Goal: Task Accomplishment & Management: Use online tool/utility

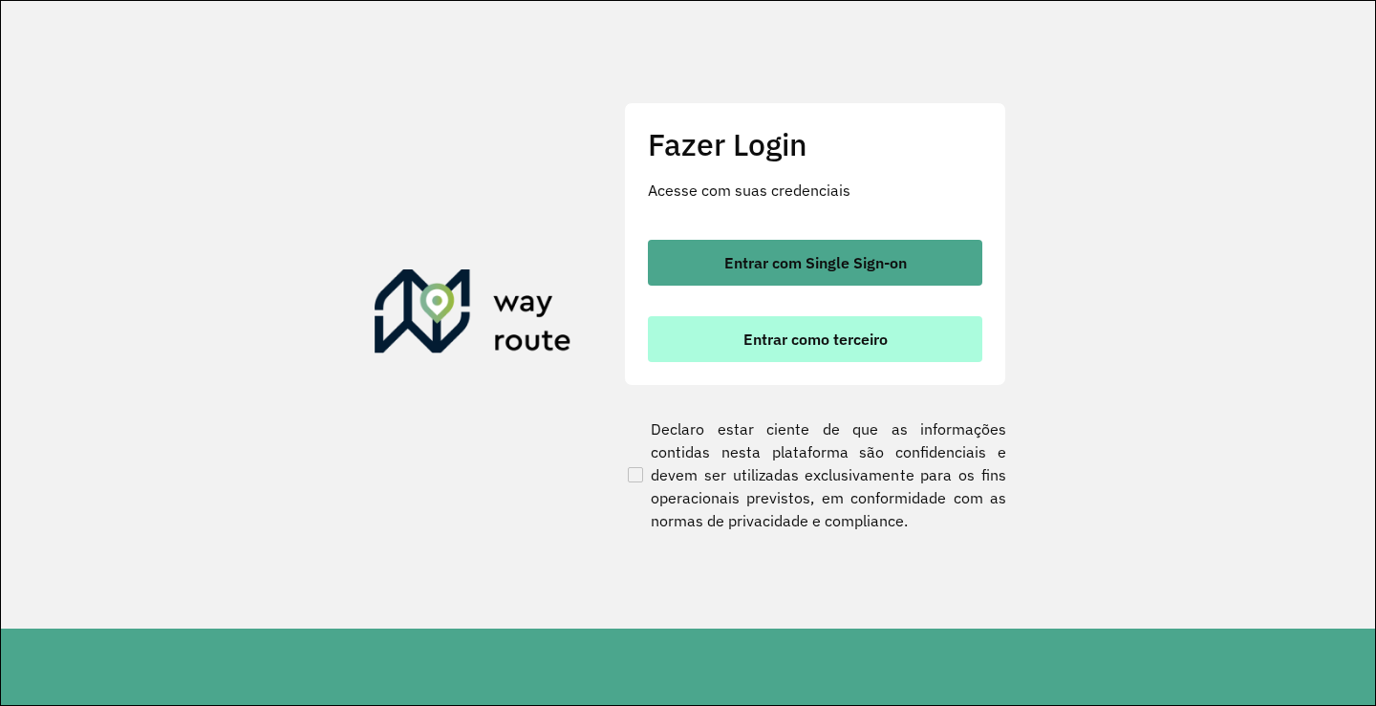
click at [711, 335] on button "Entrar como terceiro" at bounding box center [815, 339] width 334 height 46
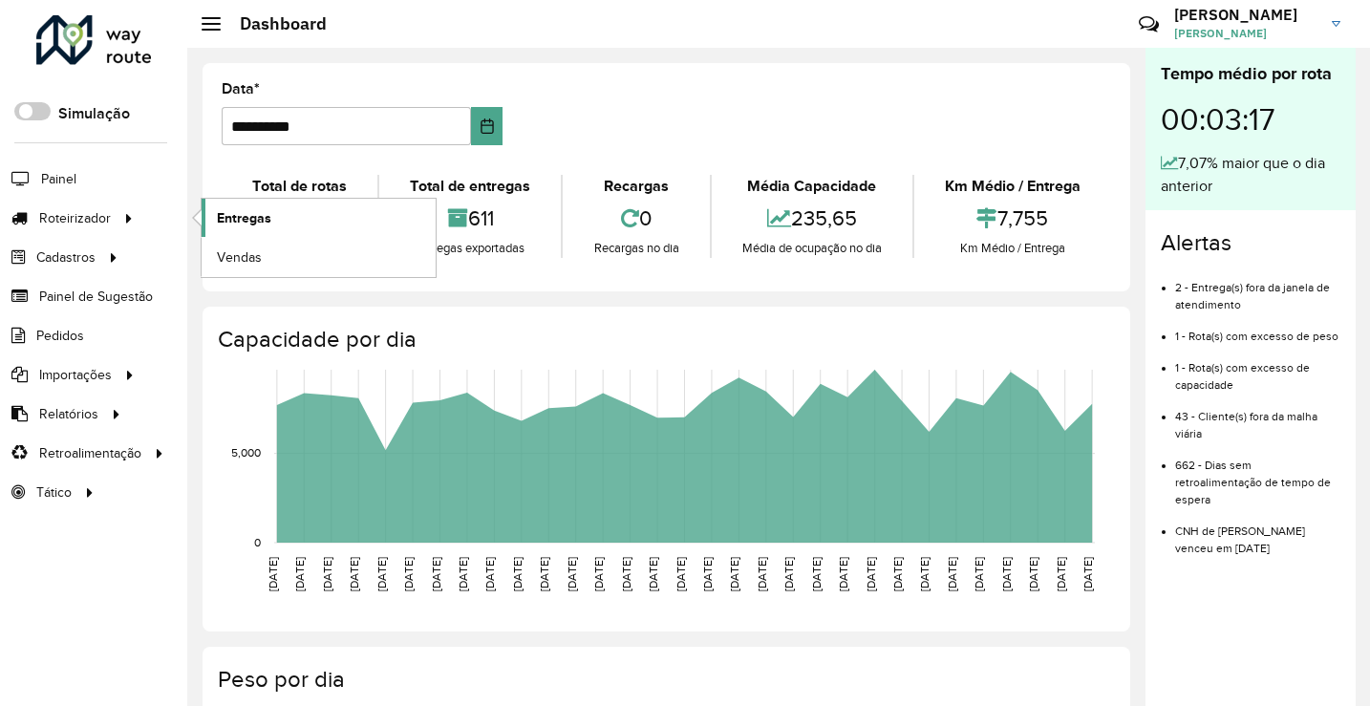
click at [302, 216] on link "Entregas" at bounding box center [319, 218] width 234 height 38
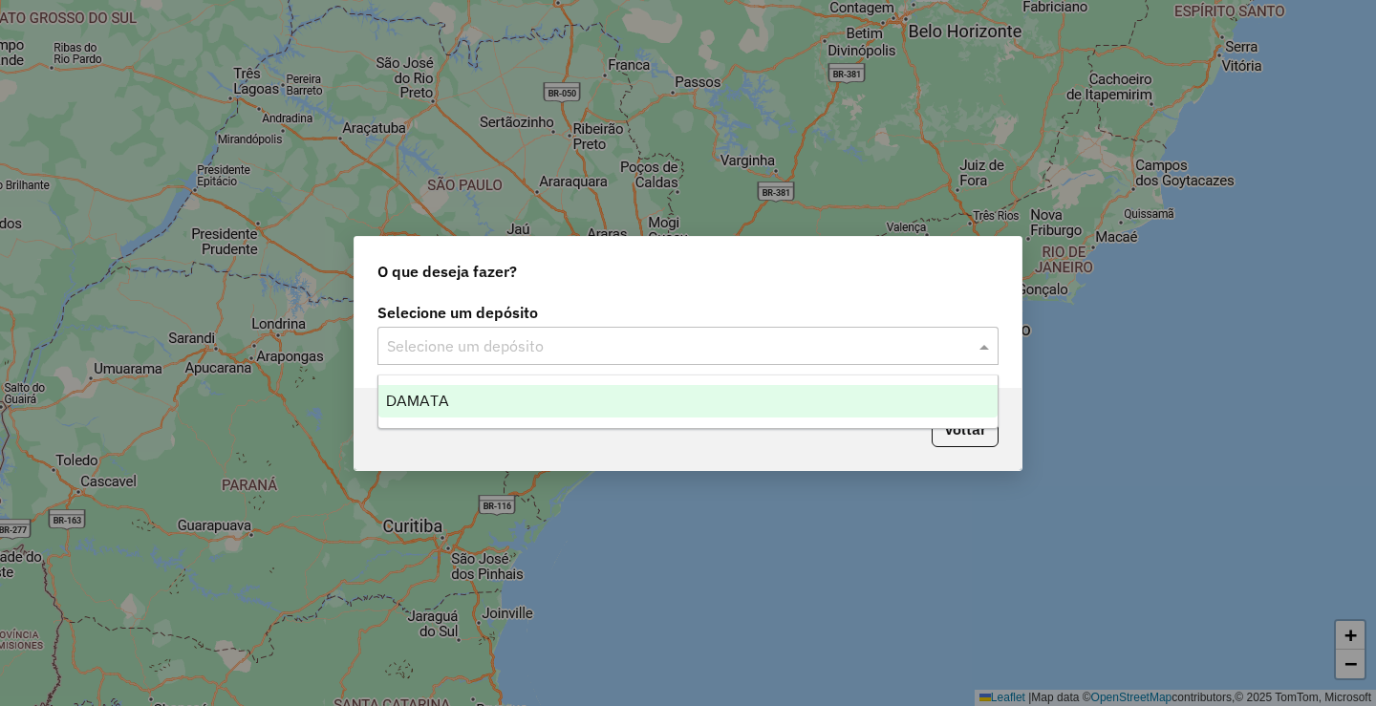
click at [537, 337] on input "text" at bounding box center [669, 346] width 564 height 23
click at [475, 398] on div "DAMATA" at bounding box center [687, 401] width 619 height 32
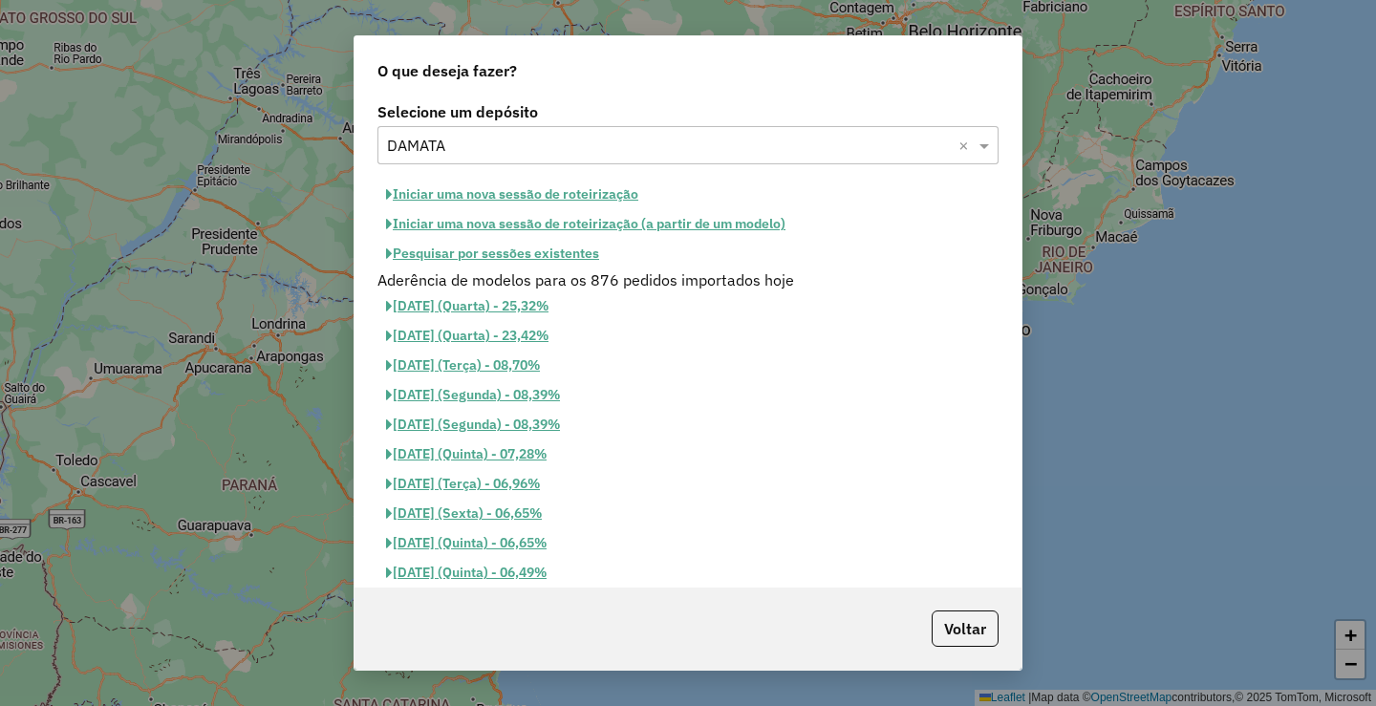
click at [498, 252] on button "Pesquisar por sessões existentes" at bounding box center [492, 254] width 230 height 30
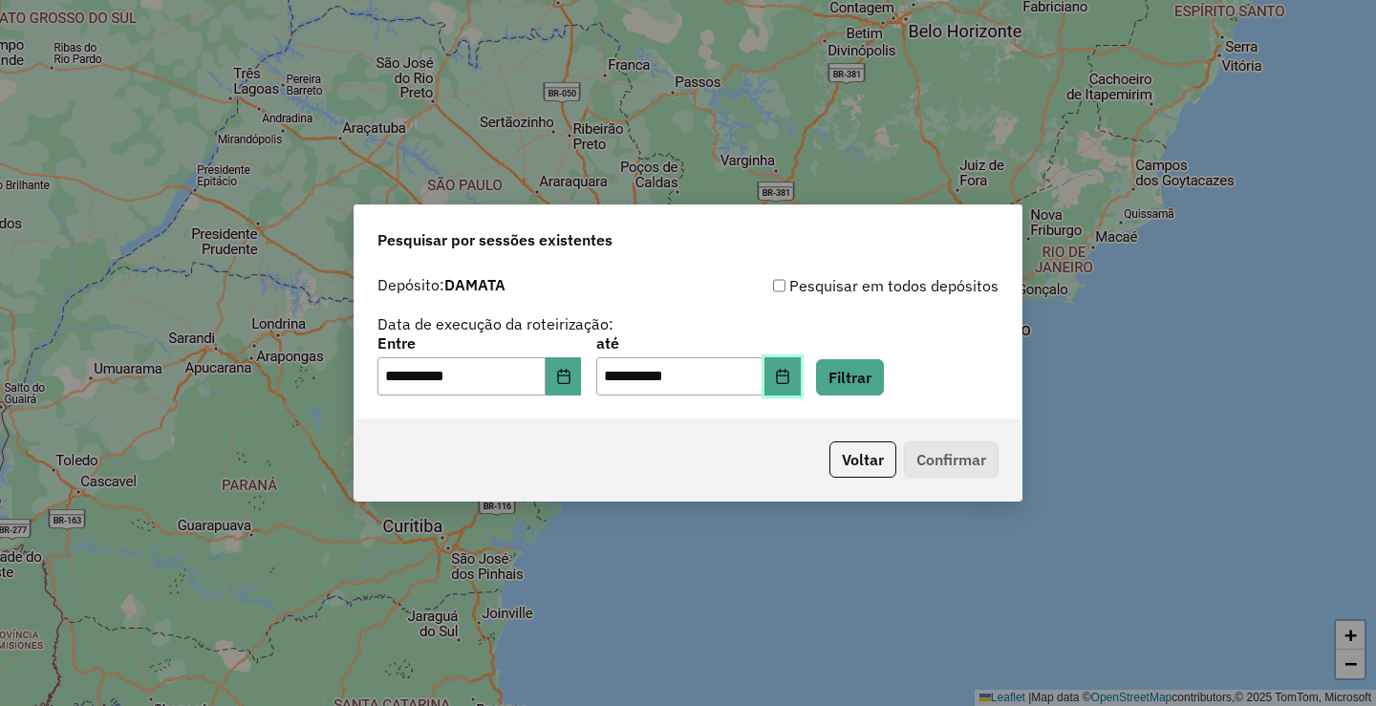
click at [792, 380] on button "Choose Date" at bounding box center [782, 376] width 36 height 38
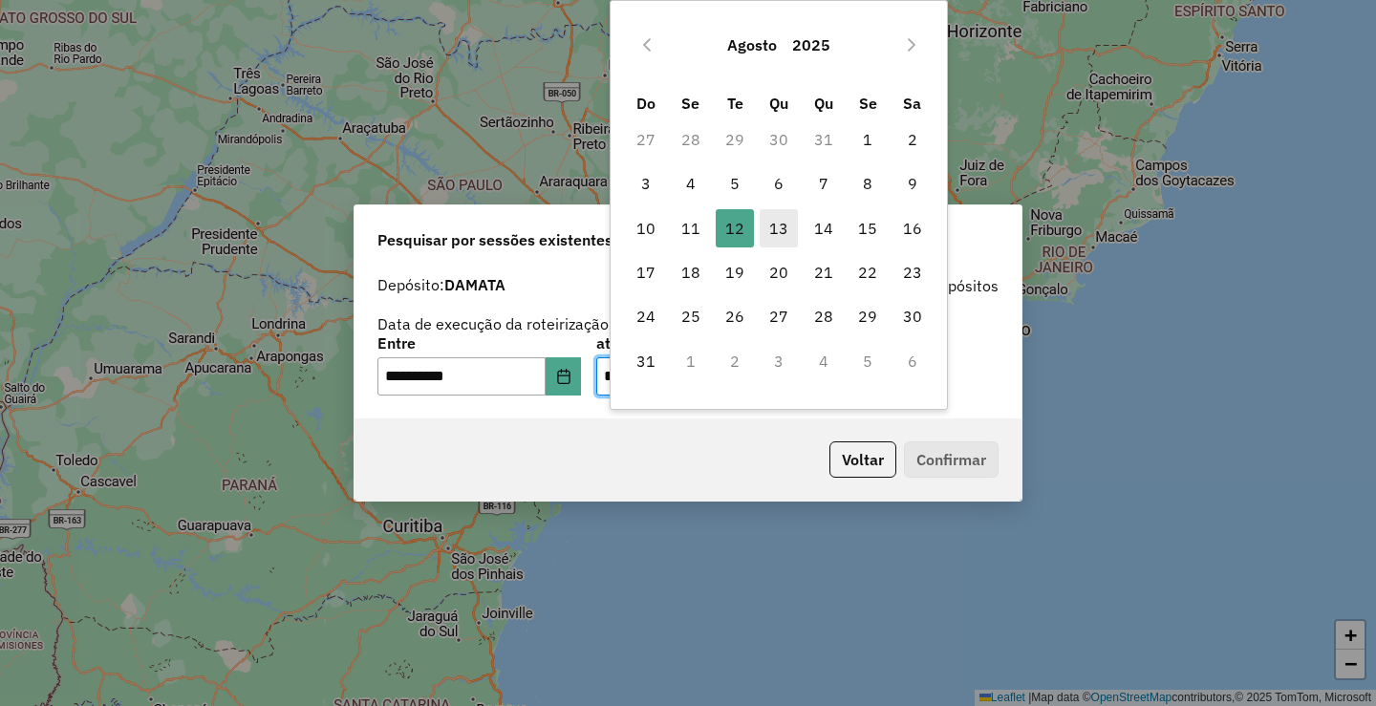
click at [784, 232] on span "13" at bounding box center [779, 228] width 38 height 38
type input "**********"
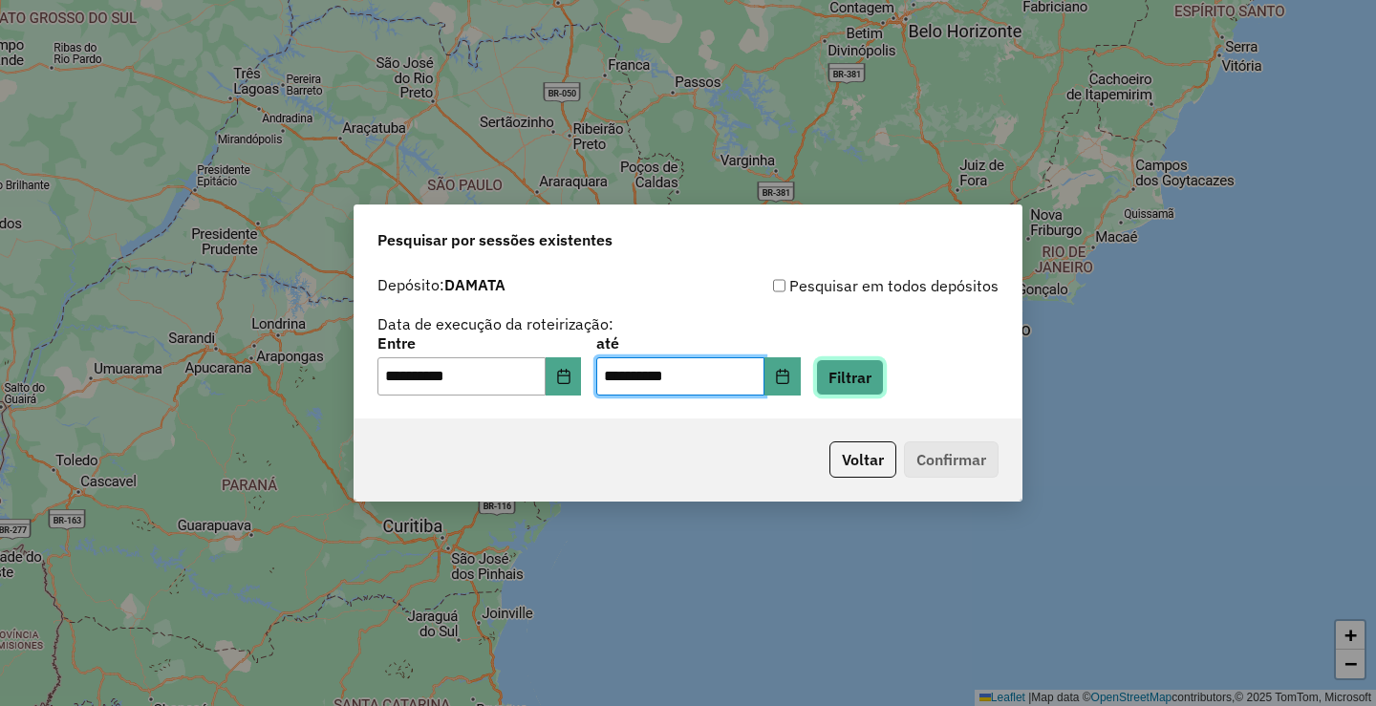
click at [864, 388] on button "Filtrar" at bounding box center [850, 377] width 68 height 36
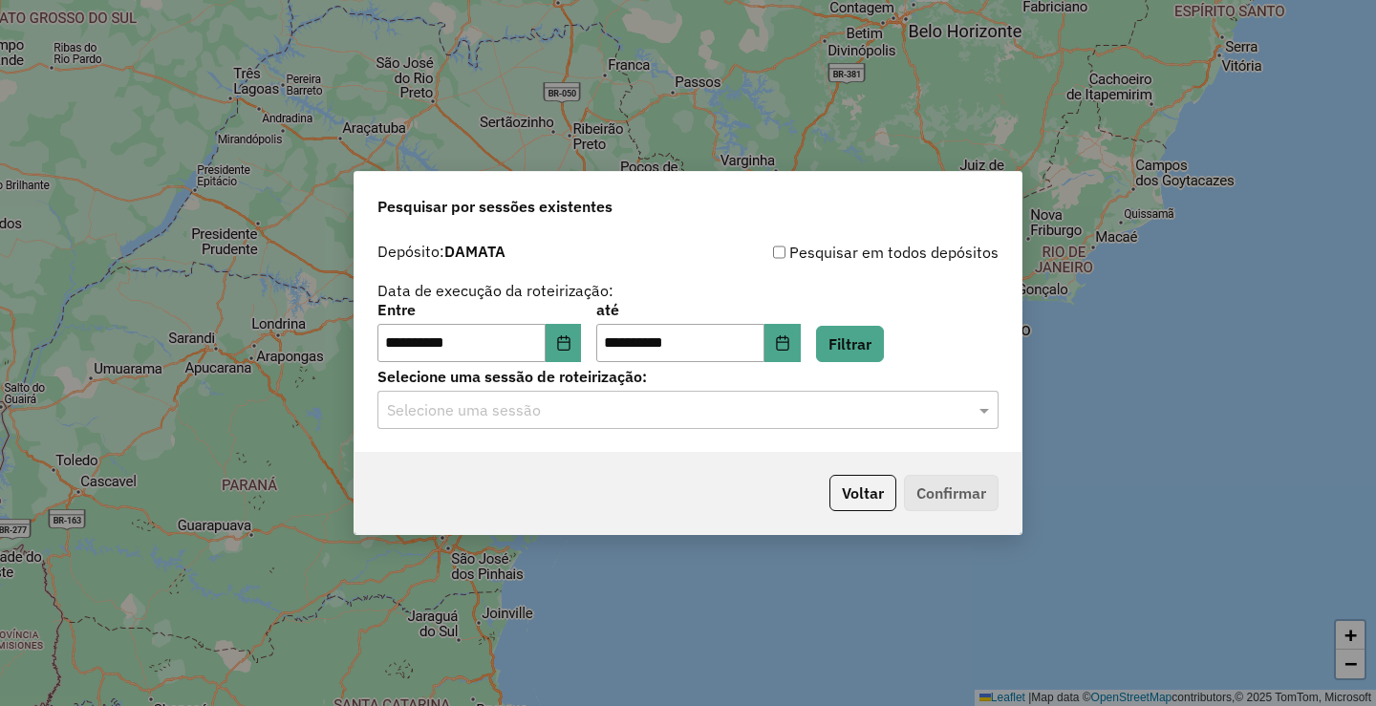
click at [676, 418] on hb-app "**********" at bounding box center [688, 353] width 1376 height 706
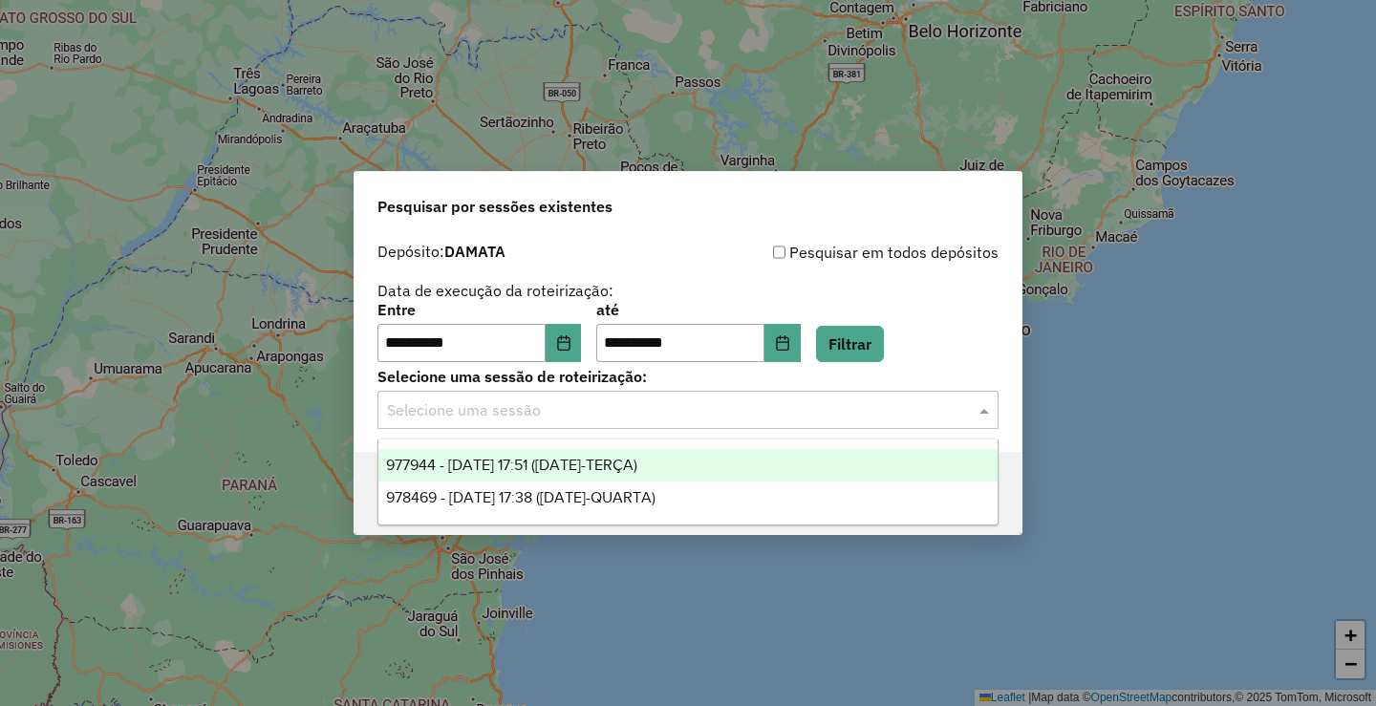
click at [676, 418] on input "text" at bounding box center [669, 410] width 564 height 23
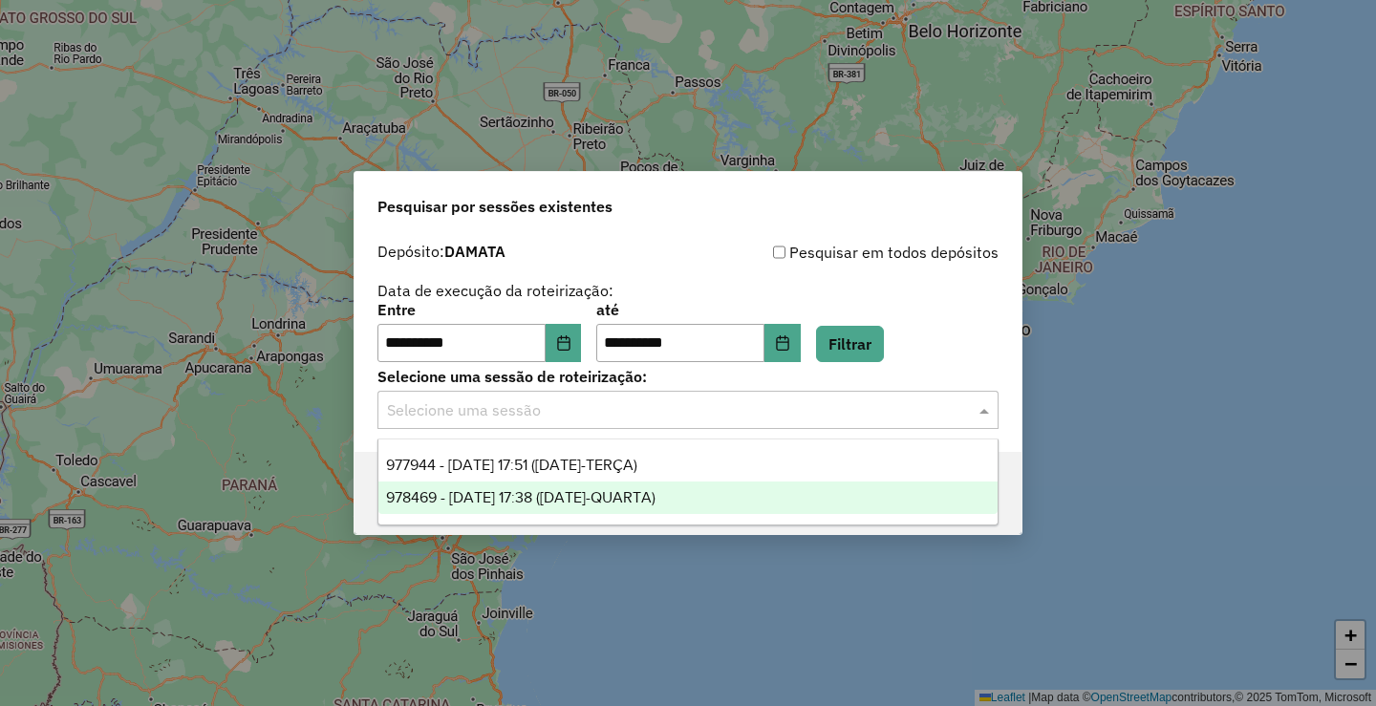
click at [624, 489] on span "978469 - 13/08/2025 17:38 (13/08/25-QUARTA)" at bounding box center [520, 497] width 269 height 16
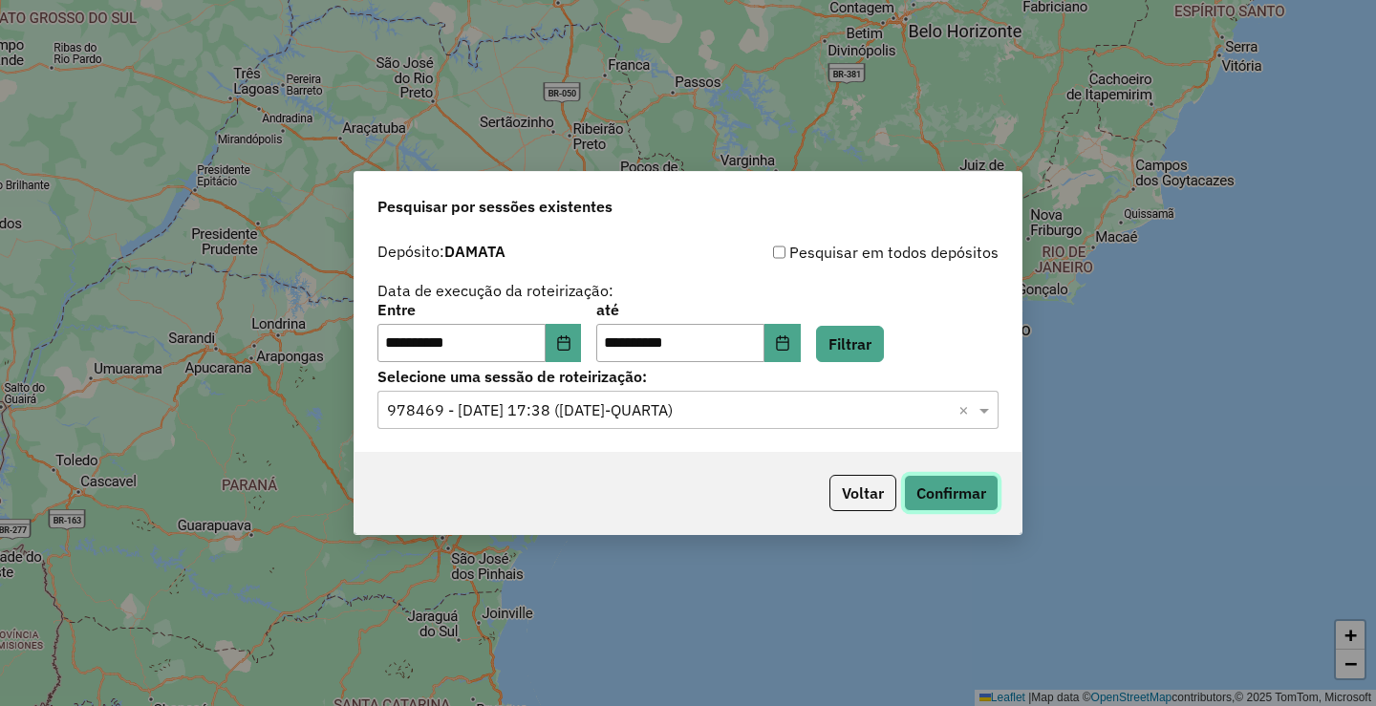
click at [932, 487] on button "Confirmar" at bounding box center [951, 493] width 95 height 36
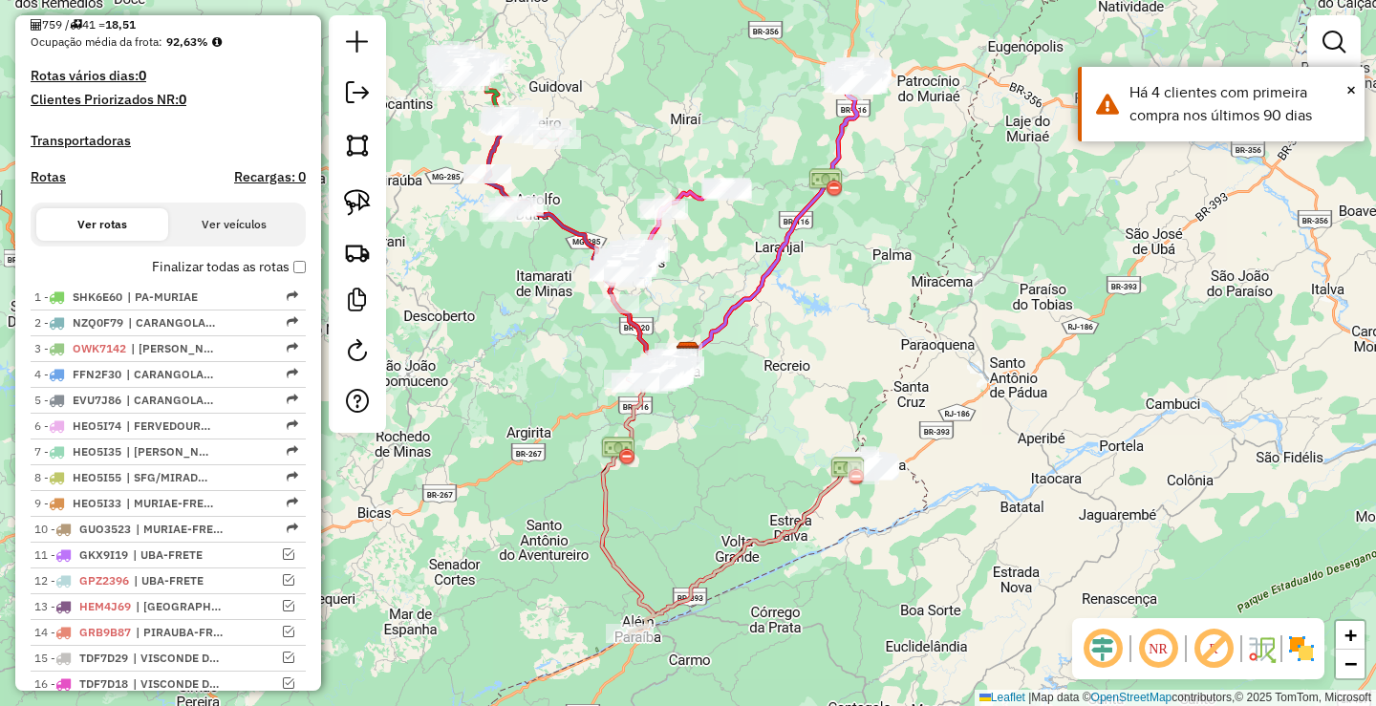
scroll to position [478, 0]
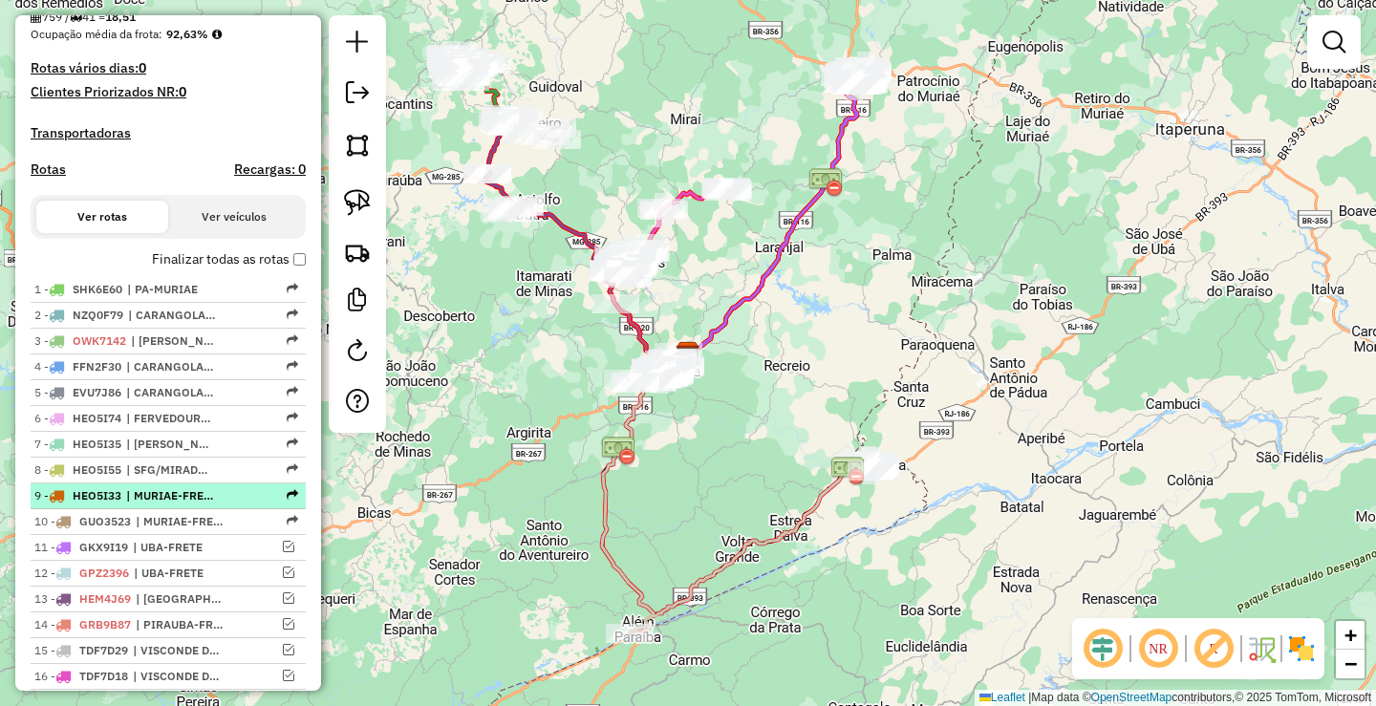
click at [180, 504] on span "| MURIAE-FRETE" at bounding box center [170, 495] width 88 height 17
select select "**********"
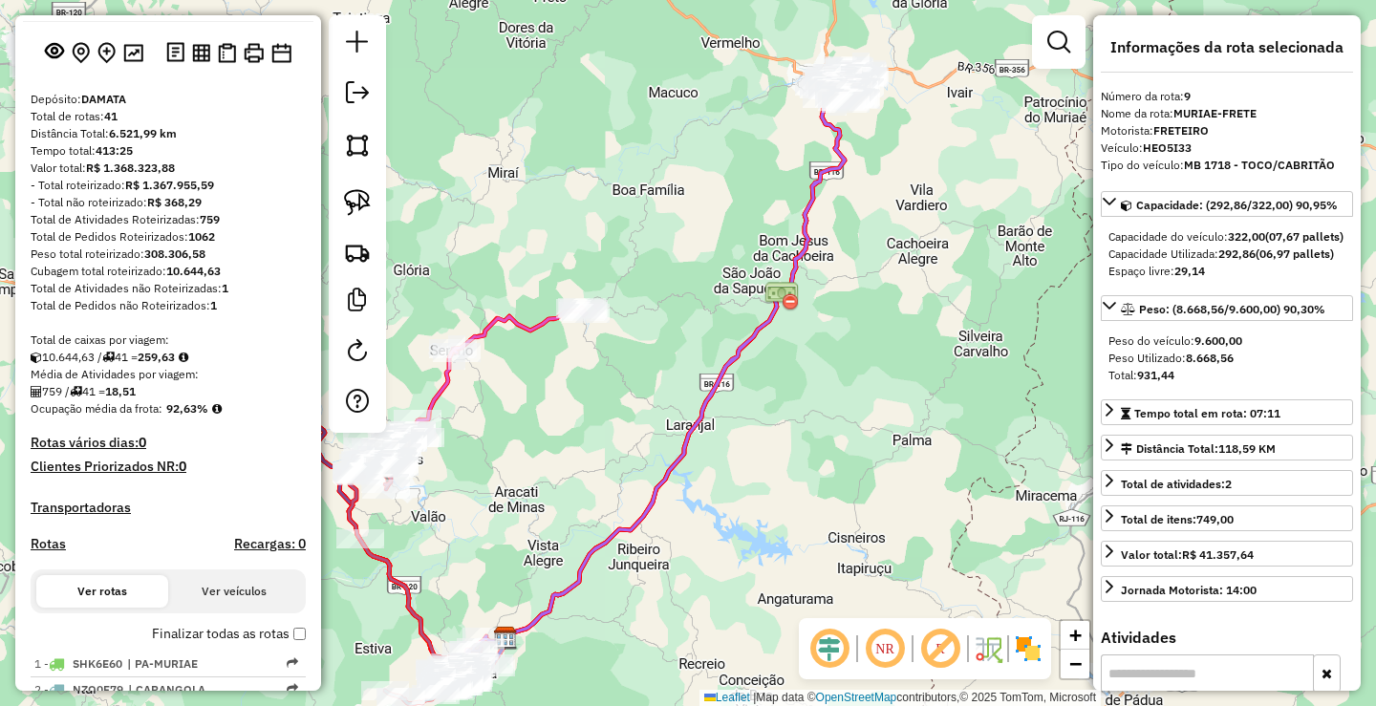
scroll to position [0, 0]
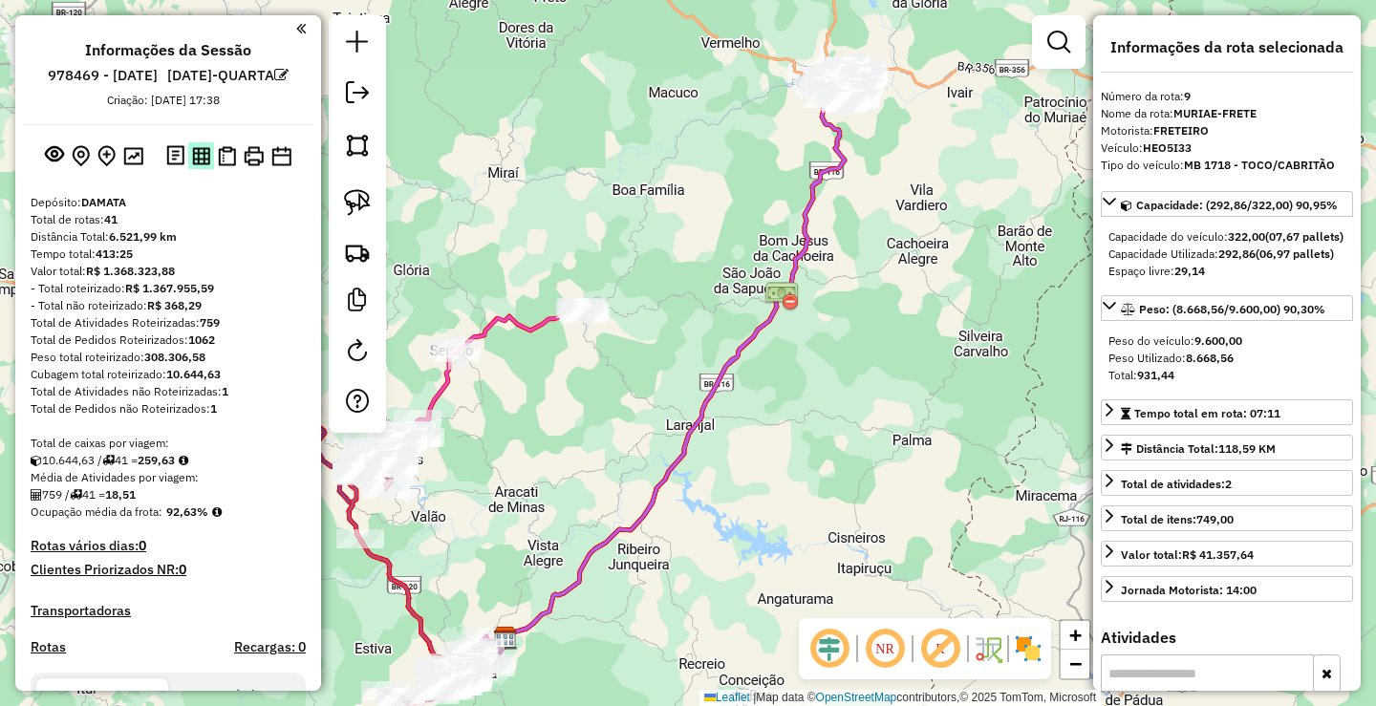
click at [199, 165] on img at bounding box center [201, 156] width 18 height 18
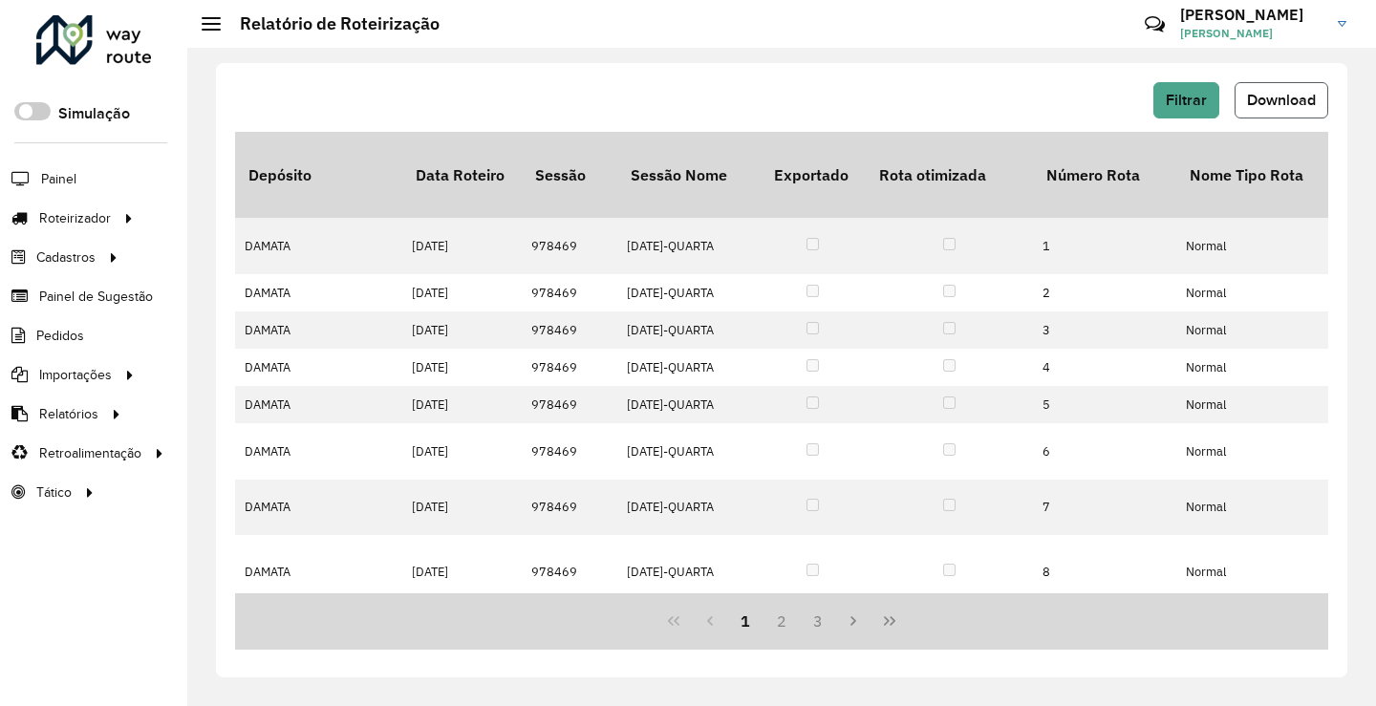
click at [1277, 95] on span "Download" at bounding box center [1281, 100] width 69 height 16
